Goal: Task Accomplishment & Management: Use online tool/utility

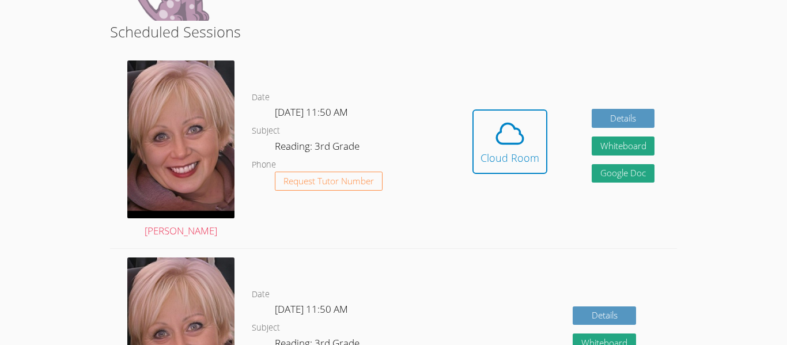
scroll to position [207, 0]
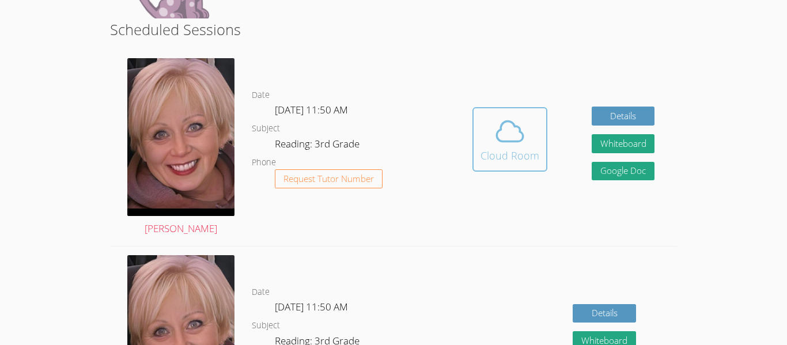
click at [480, 134] on span at bounding box center [509, 131] width 59 height 32
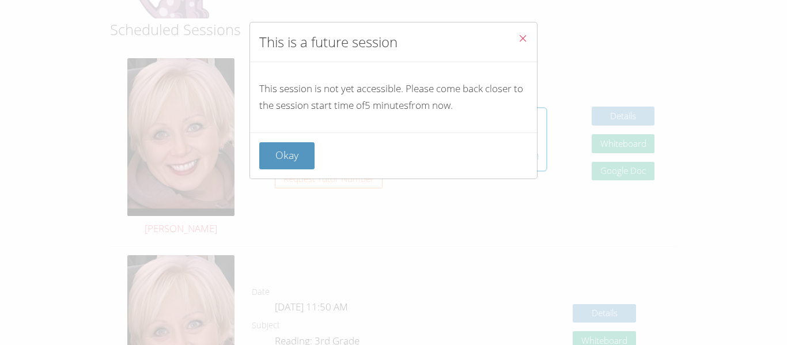
click at [526, 35] on icon "Close" at bounding box center [523, 38] width 10 height 10
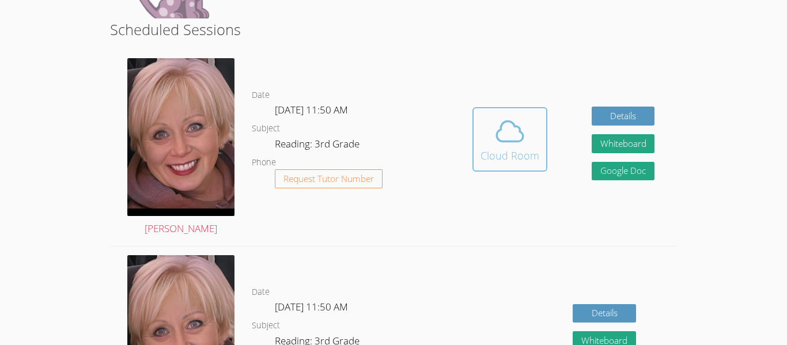
click at [504, 117] on icon at bounding box center [509, 131] width 32 height 32
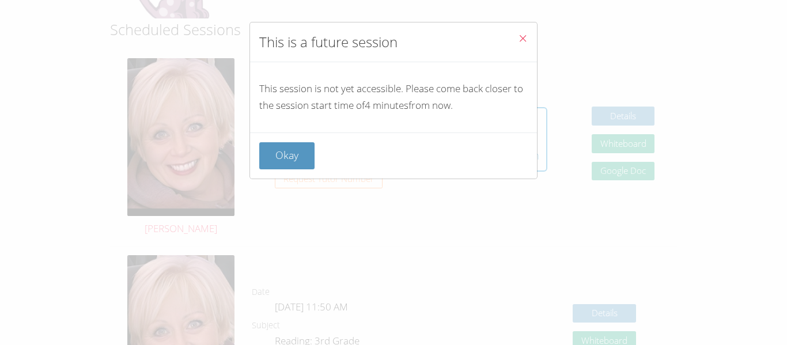
click at [525, 36] on icon "Close" at bounding box center [523, 38] width 10 height 10
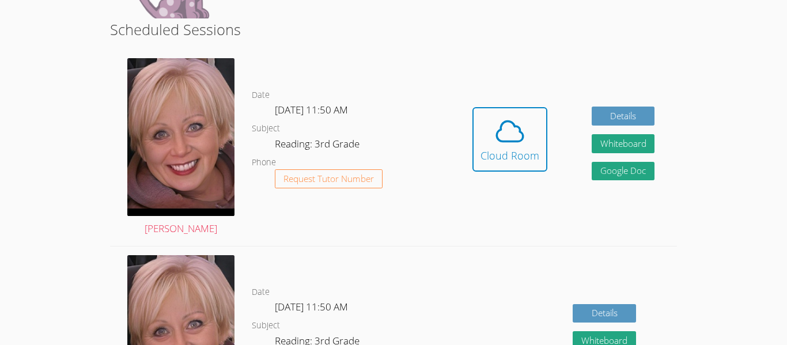
click at [417, 229] on div "Date Tue Oct 7, 11:50 AM Subject Reading: 3rd Grade Phone Request Tutor Number" at bounding box center [351, 148] width 198 height 196
click at [513, 140] on icon at bounding box center [509, 131] width 32 height 32
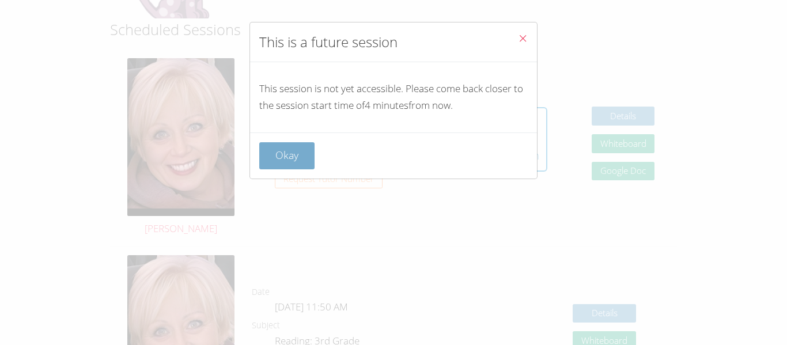
click at [294, 164] on button "Okay" at bounding box center [286, 155] width 55 height 27
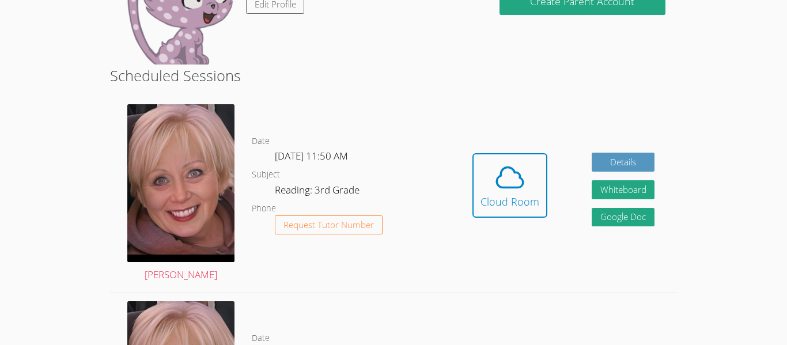
scroll to position [138, 0]
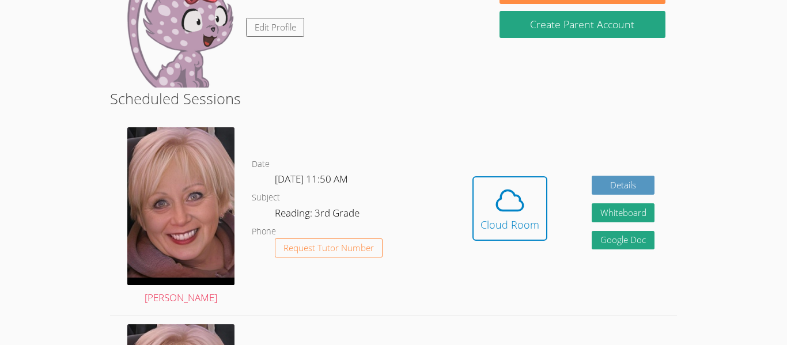
click at [470, 225] on div "Hidden Cloud Room Details Whiteboard Hidden Google Doc" at bounding box center [563, 217] width 226 height 196
click at [495, 230] on div "Cloud Room" at bounding box center [509, 225] width 59 height 16
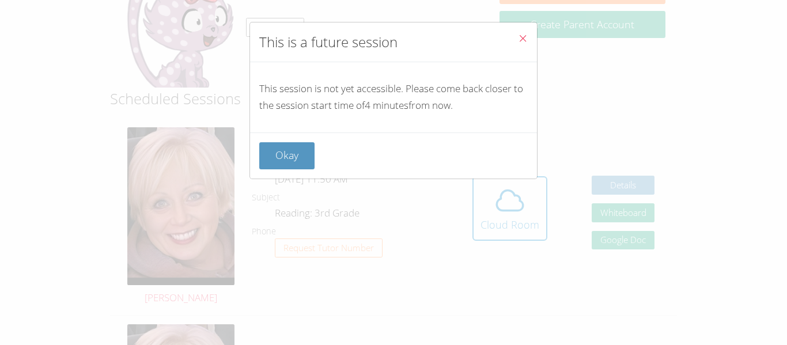
click at [524, 40] on icon "Close" at bounding box center [523, 38] width 10 height 10
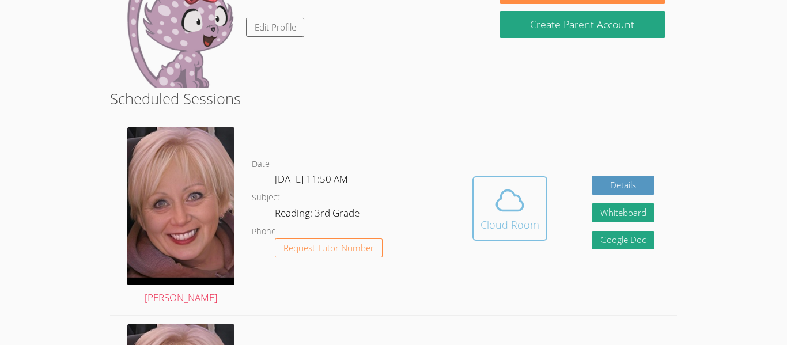
click at [507, 212] on icon at bounding box center [509, 200] width 32 height 32
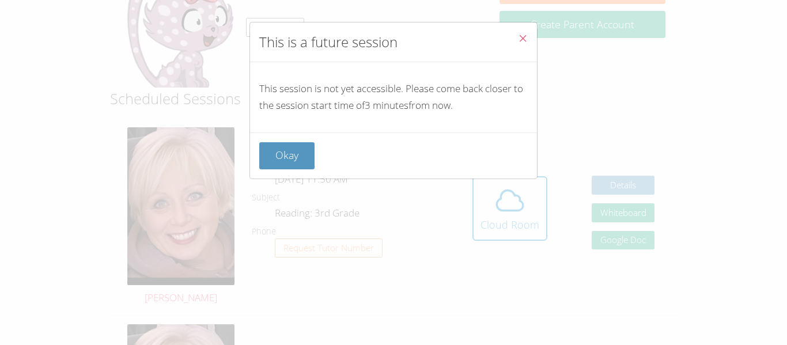
click at [527, 36] on icon "Close" at bounding box center [523, 38] width 10 height 10
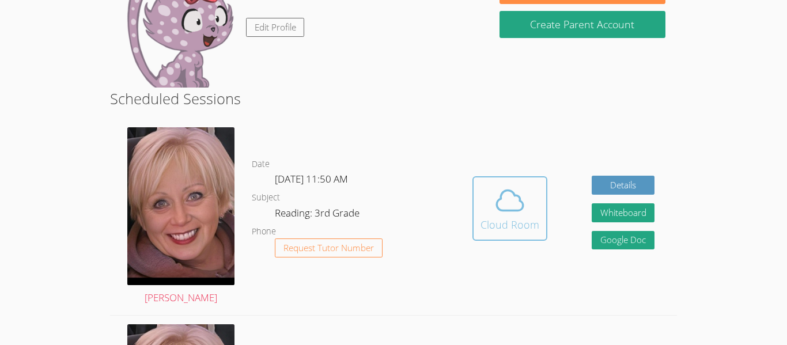
click at [497, 234] on button "Cloud Room" at bounding box center [509, 208] width 75 height 64
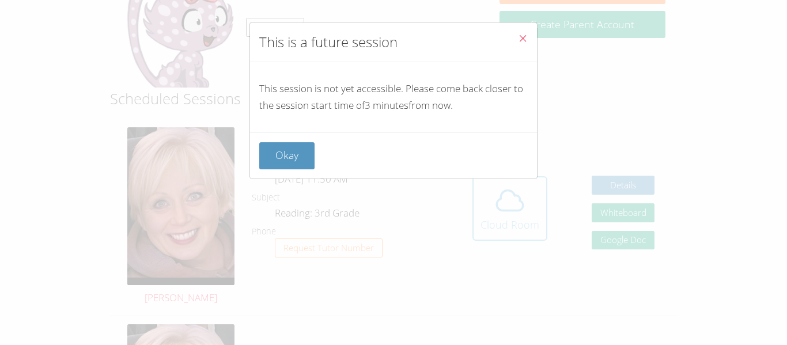
click at [497, 234] on div "This is a future session This session is not yet accessible. Please come back c…" at bounding box center [393, 172] width 787 height 345
click at [518, 33] on icon "Close" at bounding box center [523, 38] width 10 height 10
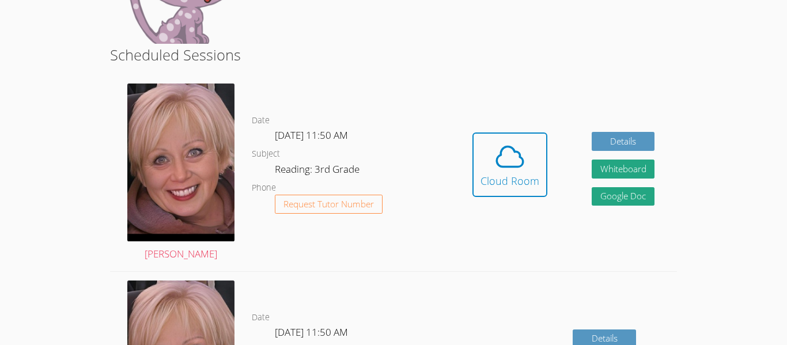
scroll to position [184, 0]
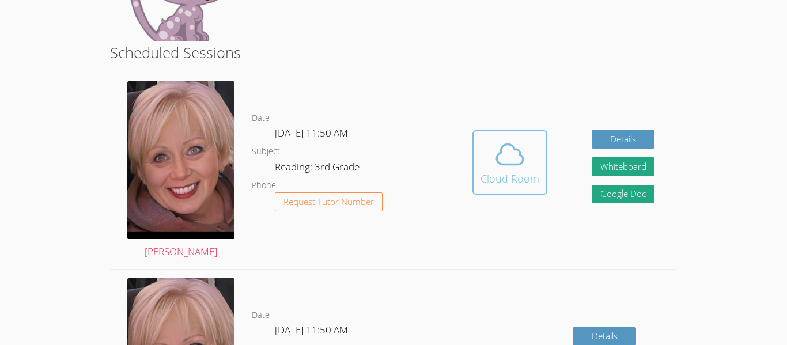
click at [521, 176] on div "Cloud Room" at bounding box center [509, 178] width 59 height 16
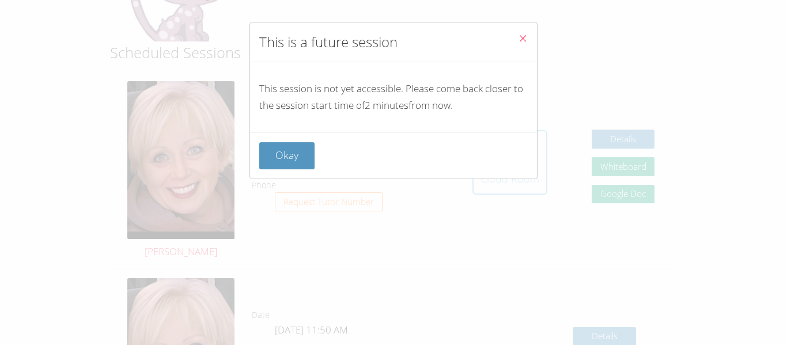
click at [521, 176] on div "Okay" at bounding box center [393, 155] width 287 height 46
click at [529, 33] on button "Close" at bounding box center [522, 39] width 28 height 35
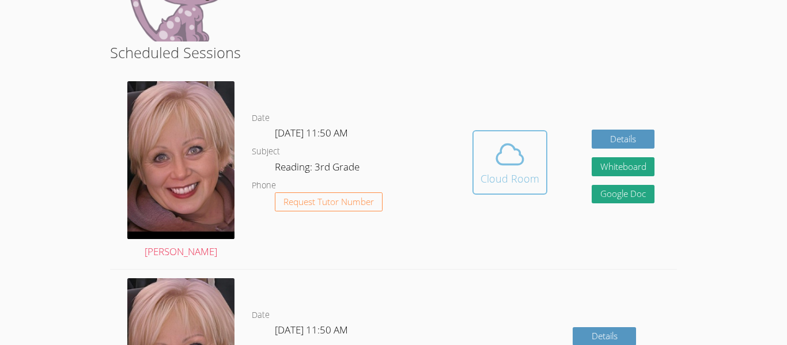
click at [515, 170] on div "Cloud Room" at bounding box center [509, 178] width 59 height 16
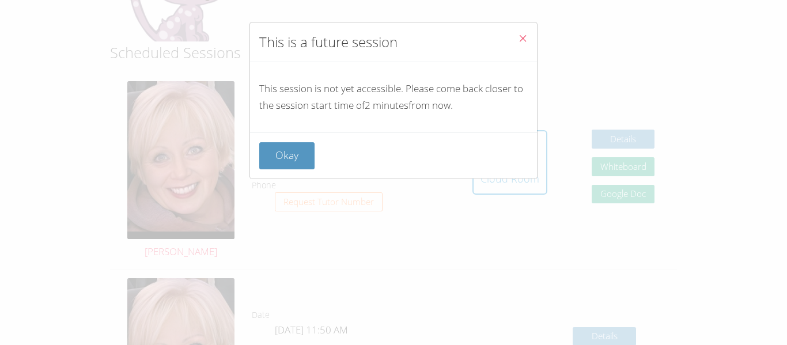
click at [525, 31] on button "Close" at bounding box center [522, 39] width 28 height 35
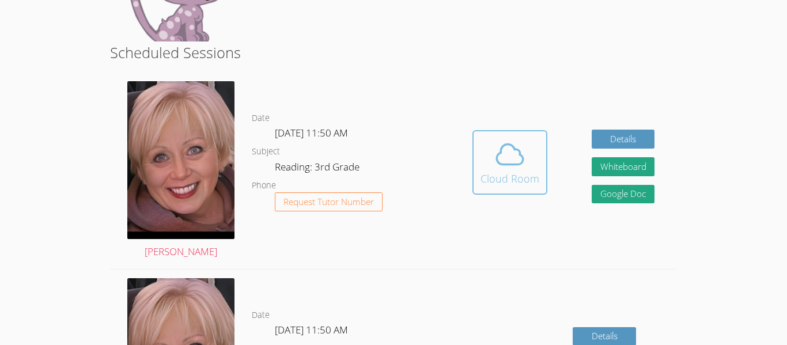
click at [536, 188] on button "Cloud Room" at bounding box center [509, 162] width 75 height 64
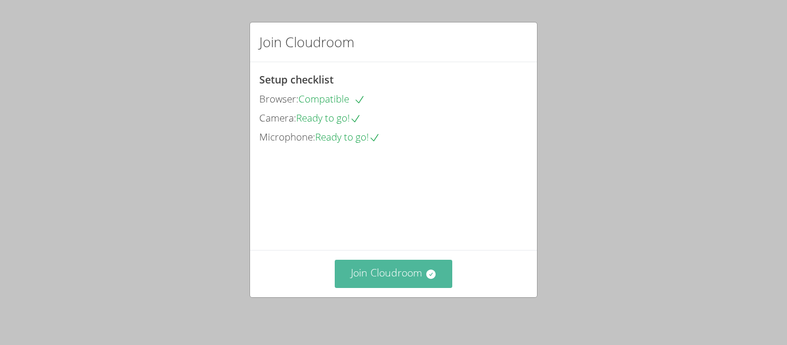
click at [407, 265] on button "Join Cloudroom" at bounding box center [394, 274] width 118 height 28
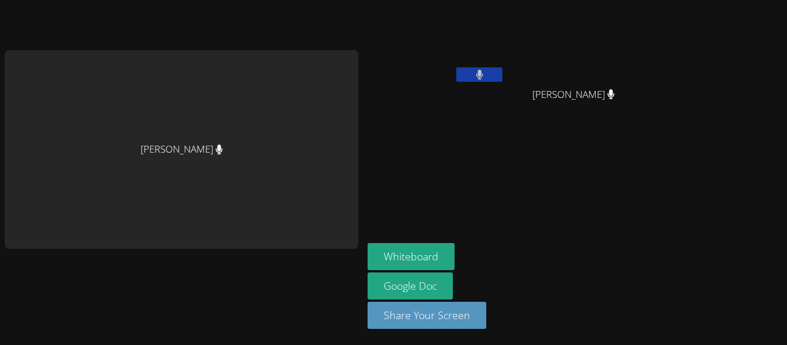
click at [342, 206] on div "[PERSON_NAME]" at bounding box center [182, 149] width 354 height 199
click at [183, 154] on div "[PERSON_NAME]" at bounding box center [182, 149] width 354 height 199
drag, startPoint x: 198, startPoint y: 149, endPoint x: 158, endPoint y: 151, distance: 39.8
click at [158, 151] on div "[PERSON_NAME]" at bounding box center [182, 149] width 354 height 199
click at [354, 123] on main "[PERSON_NAME]" at bounding box center [181, 172] width 363 height 345
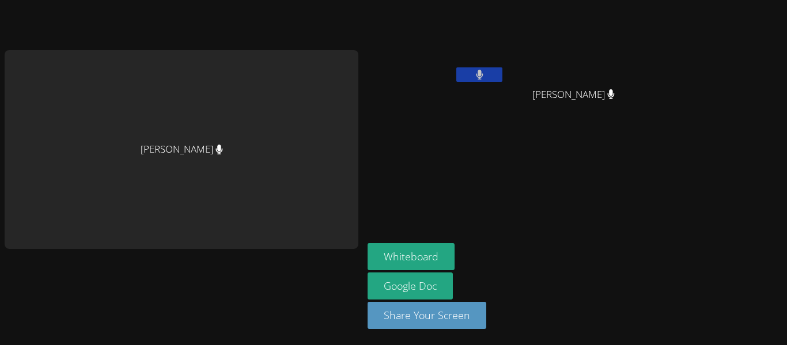
click at [477, 75] on button at bounding box center [479, 74] width 46 height 14
click at [477, 75] on icon at bounding box center [479, 75] width 12 height 10
click at [477, 75] on button at bounding box center [479, 74] width 46 height 14
click at [477, 75] on icon at bounding box center [479, 75] width 12 height 10
click at [478, 77] on button at bounding box center [479, 74] width 46 height 14
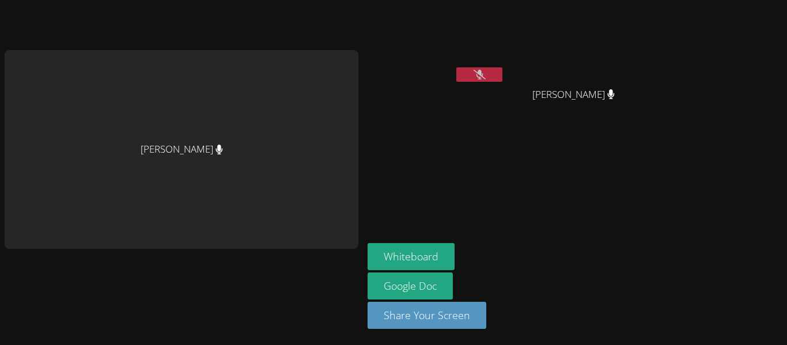
click at [474, 75] on icon at bounding box center [479, 75] width 12 height 10
click at [468, 76] on button at bounding box center [479, 74] width 46 height 14
click at [605, 96] on icon at bounding box center [611, 94] width 12 height 10
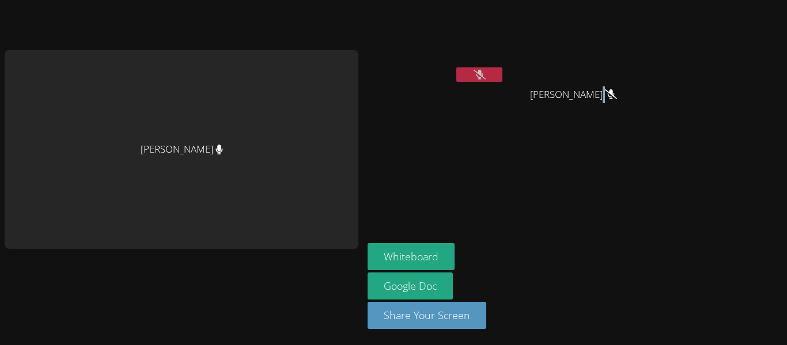
click at [519, 163] on aside "Genesis Hernandez Remi Garza Remi Garza Whiteboard Google Doc Share Your Screen" at bounding box center [507, 172] width 288 height 345
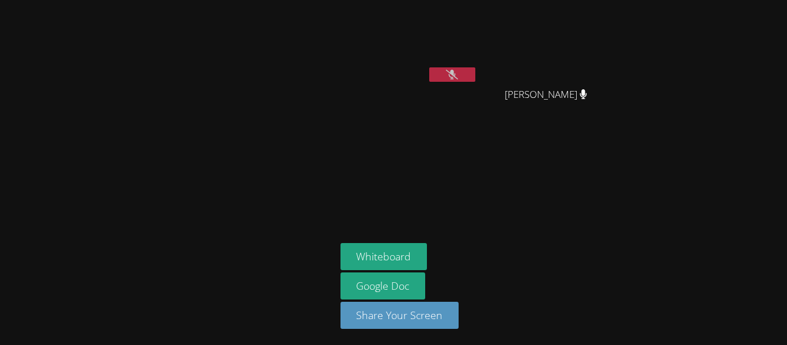
click at [455, 71] on icon at bounding box center [452, 75] width 12 height 10
click at [455, 71] on icon at bounding box center [451, 75] width 7 height 10
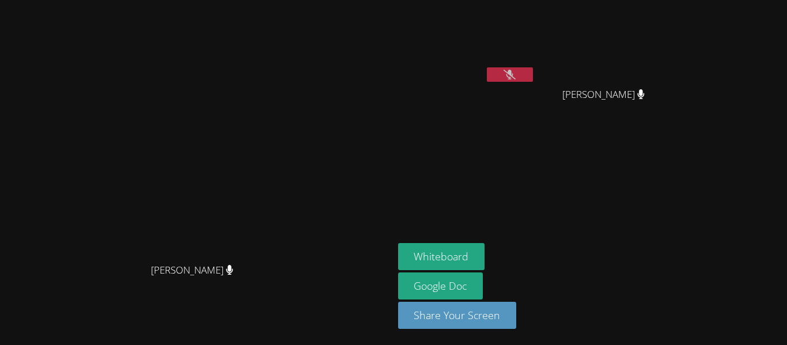
click at [515, 71] on icon at bounding box center [509, 75] width 12 height 10
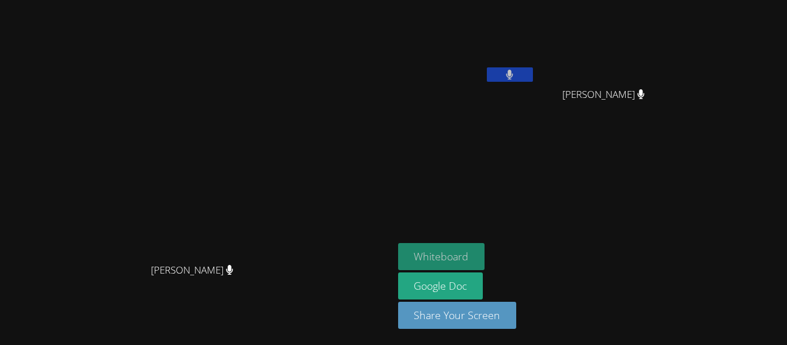
click at [485, 253] on button "Whiteboard" at bounding box center [441, 256] width 87 height 27
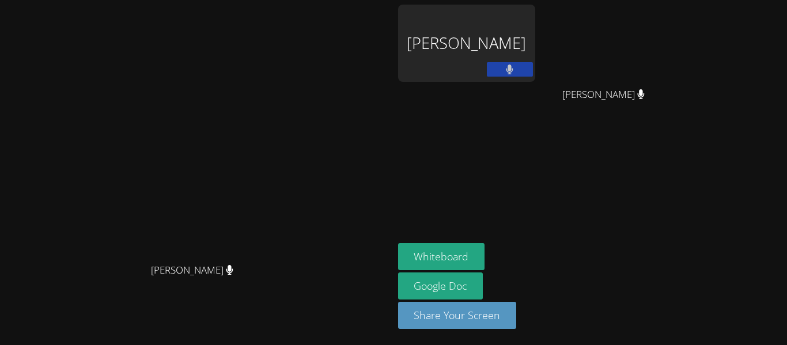
click at [535, 67] on div "Genesis Hernandez" at bounding box center [466, 43] width 137 height 77
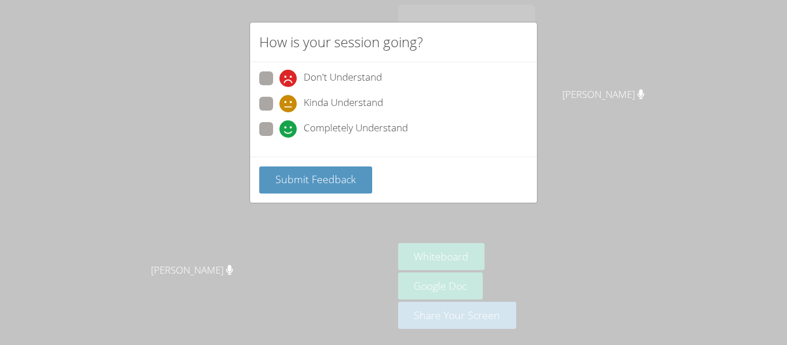
click at [279, 138] on span at bounding box center [279, 138] width 0 height 0
click at [279, 130] on input "Completely Understand" at bounding box center [284, 127] width 10 height 10
radio input "true"
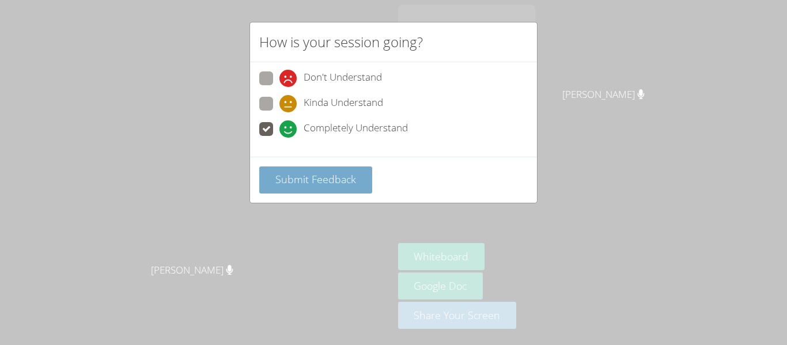
click at [309, 178] on span "Submit Feedback" at bounding box center [315, 179] width 81 height 14
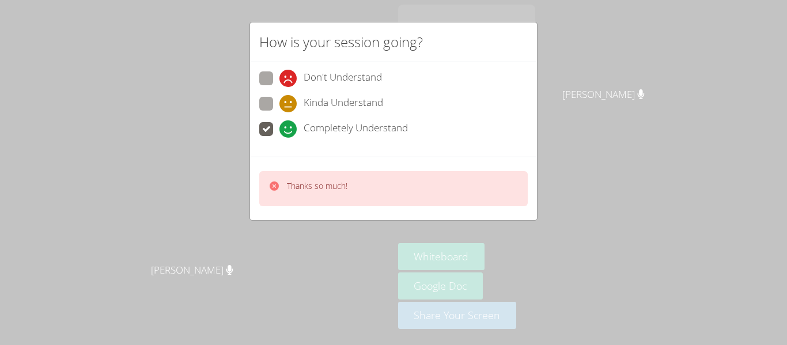
click at [556, 153] on div "How is your session going? Don't Understand Kinda Understand Completely Underst…" at bounding box center [393, 172] width 787 height 345
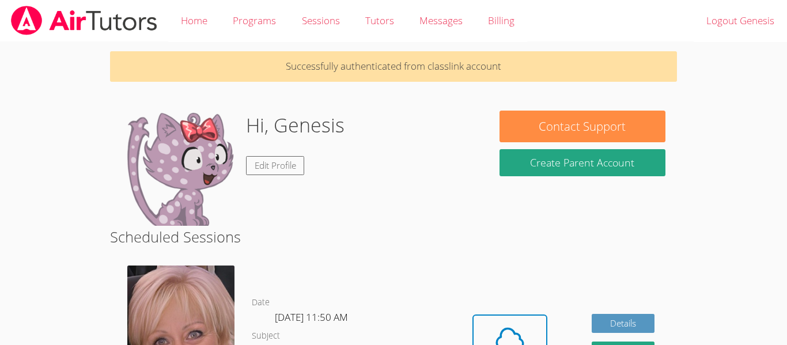
scroll to position [184, 0]
